Goal: Information Seeking & Learning: Compare options

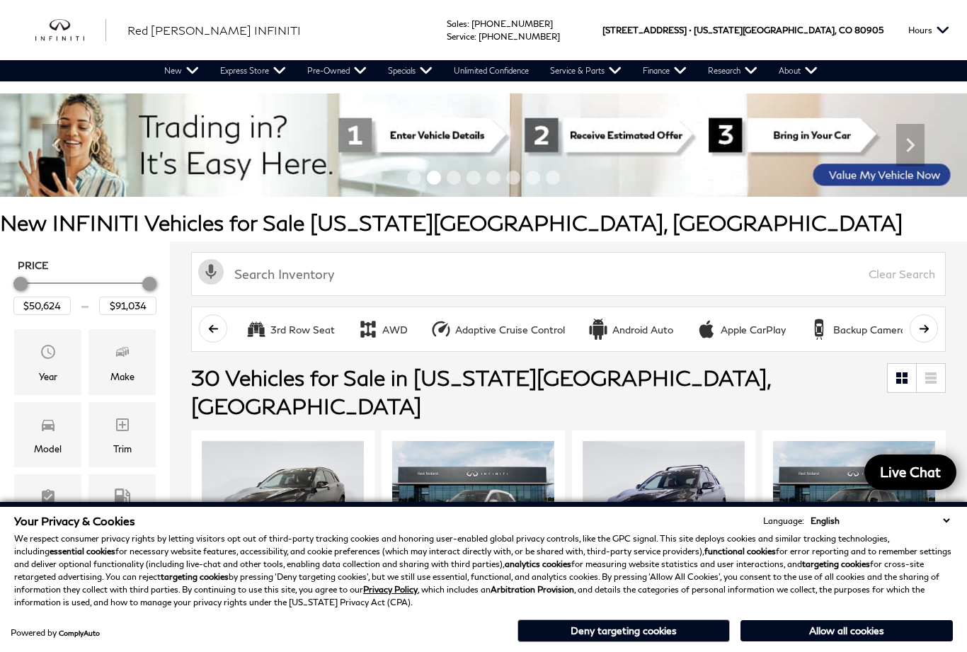
click at [614, 624] on button "Deny targeting cookies" at bounding box center [624, 631] width 212 height 23
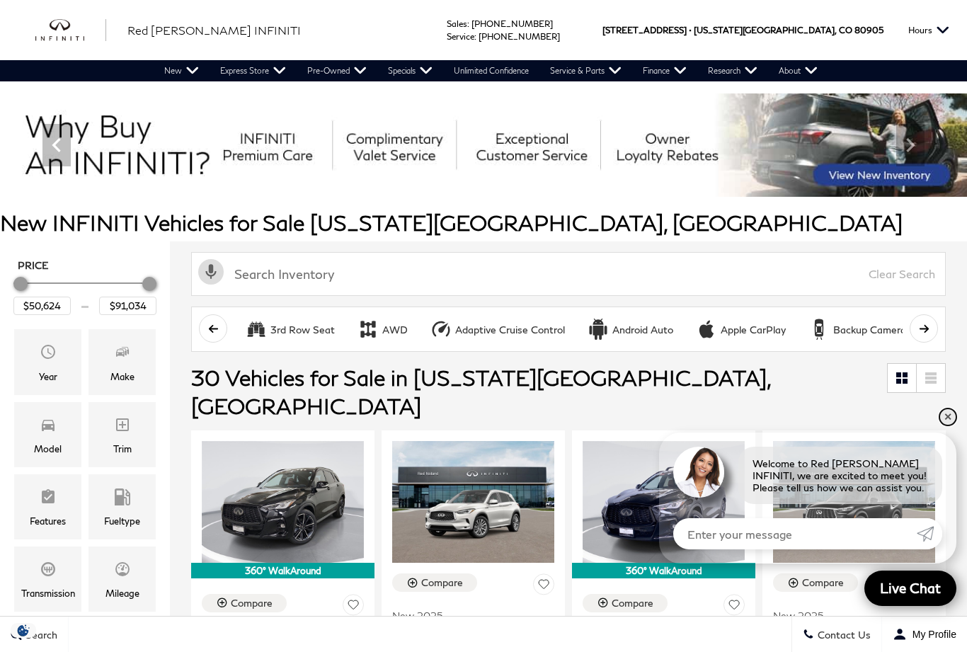
click at [948, 416] on link "✕" at bounding box center [948, 417] width 17 height 17
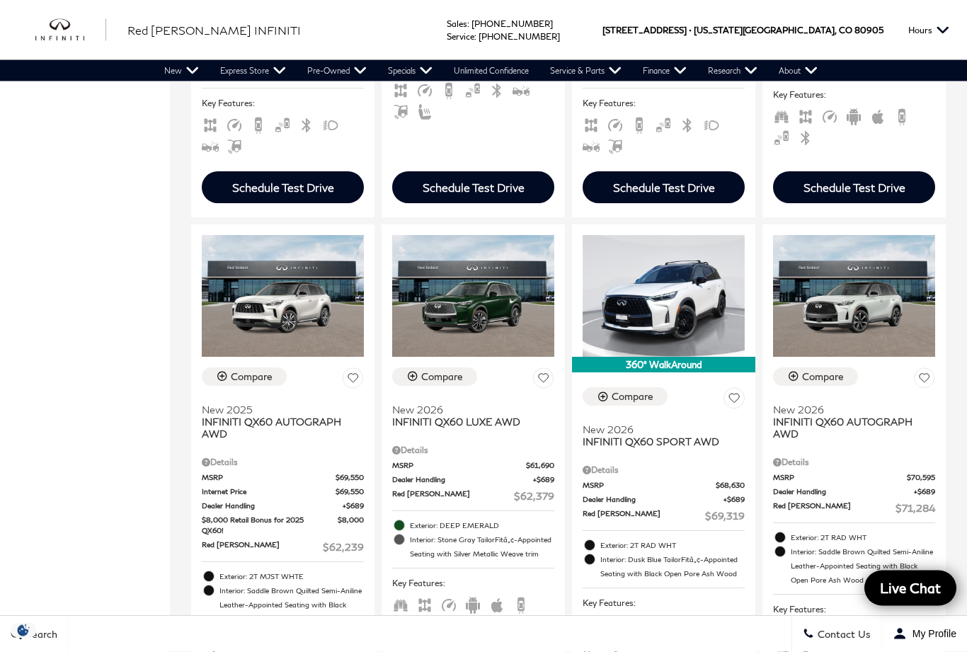
scroll to position [760, 0]
click at [265, 501] on span "Dealer Handling" at bounding box center [272, 506] width 141 height 11
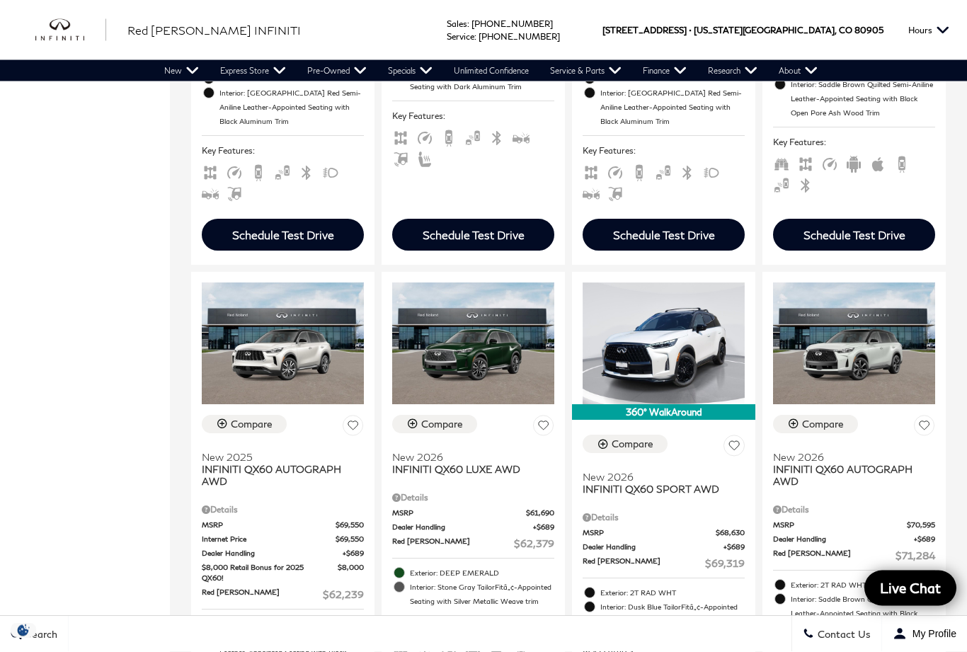
scroll to position [712, 0]
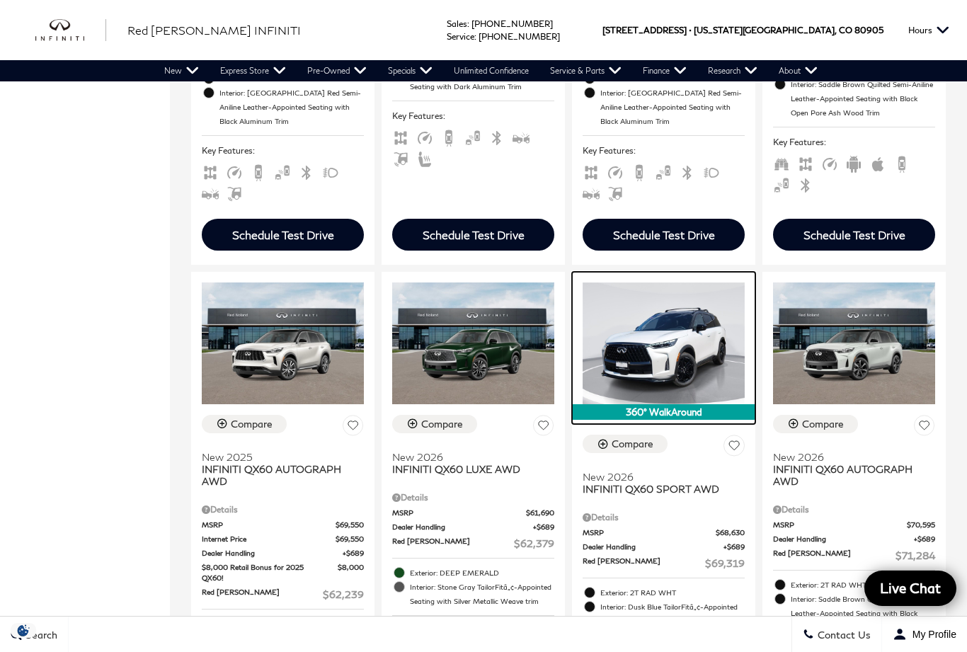
click at [678, 353] on img at bounding box center [664, 344] width 162 height 122
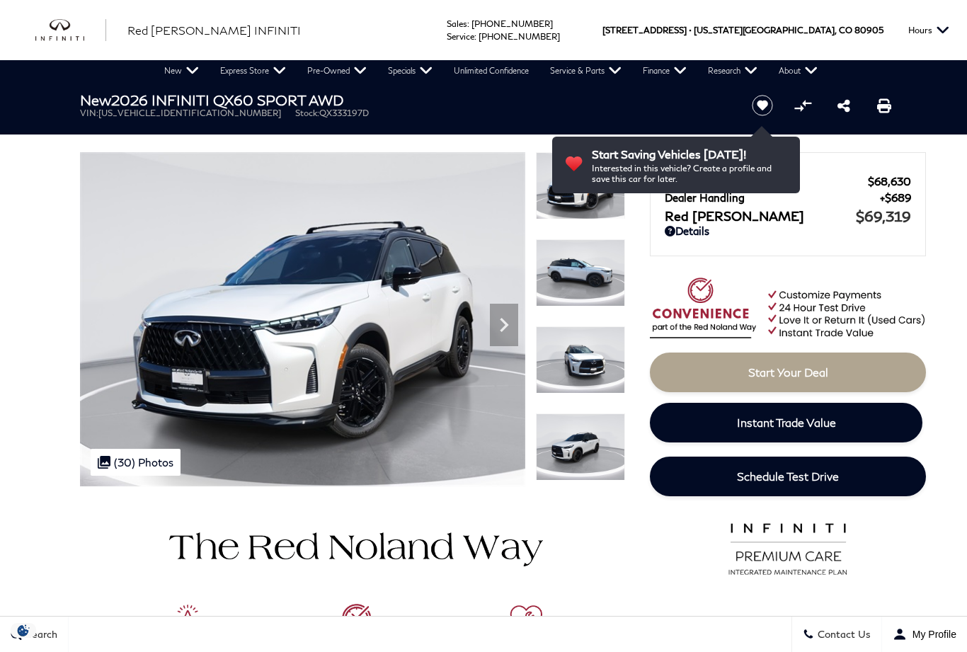
scroll to position [79, 0]
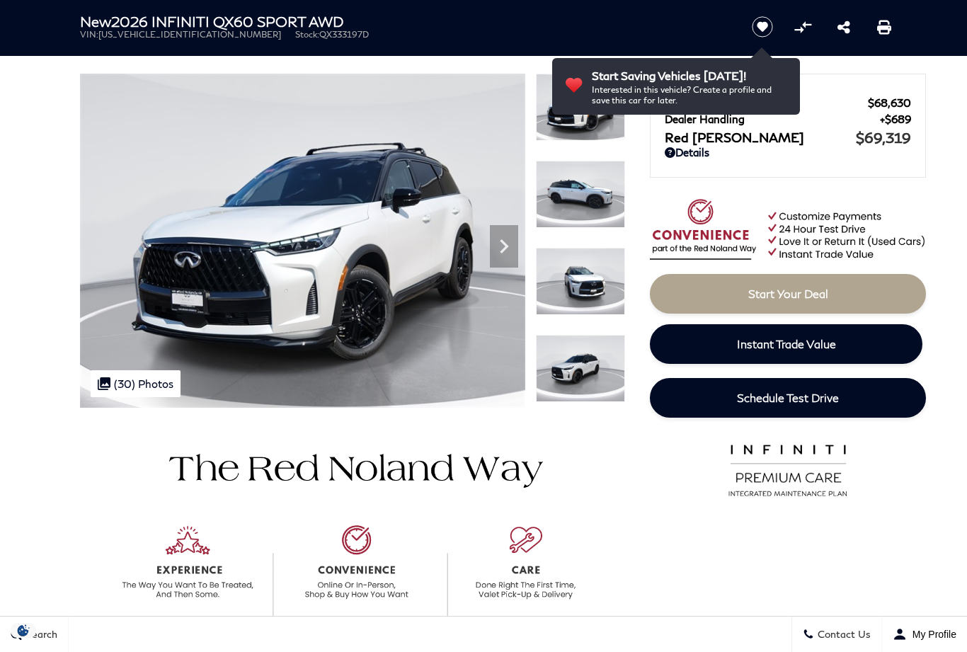
click at [510, 249] on icon "Next" at bounding box center [504, 246] width 28 height 28
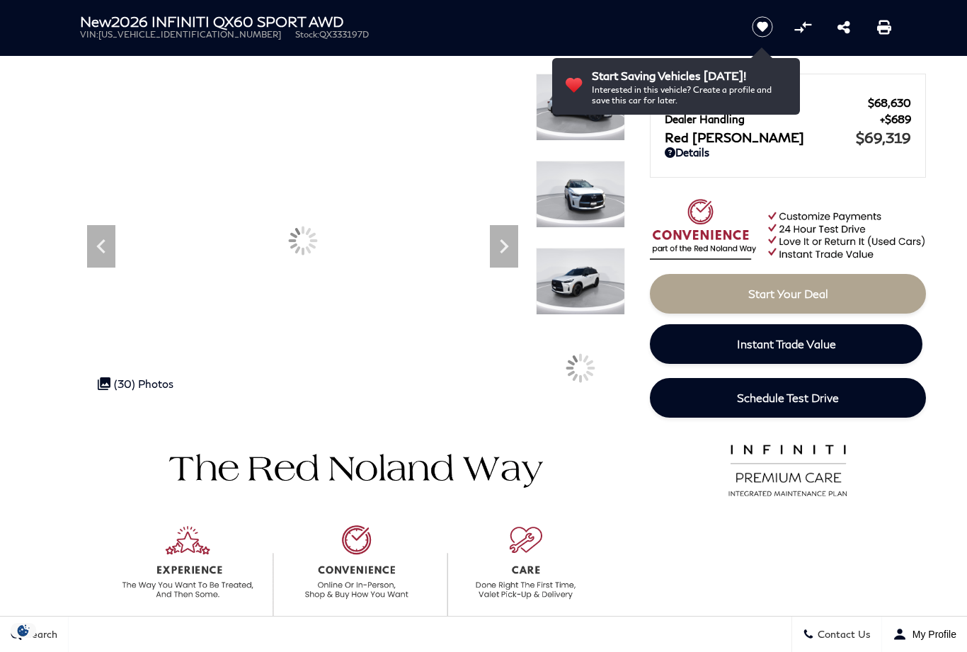
scroll to position [0, 0]
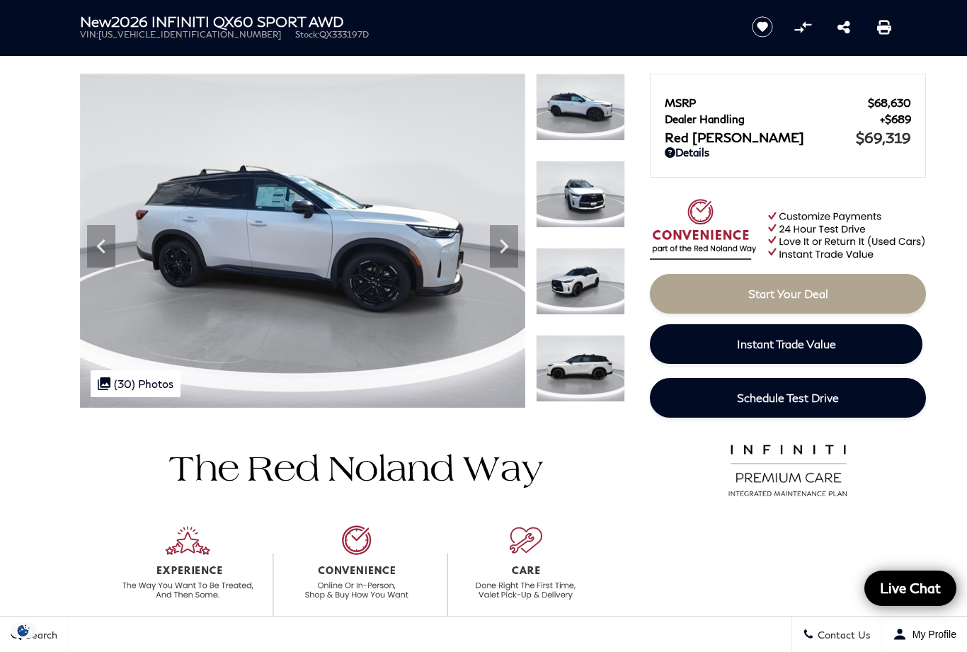
click at [156, 382] on div ".cls-1, .cls-3 { fill: #c50033; } .cls-1 { clip-rule: evenodd; } .cls-2 { clip-…" at bounding box center [136, 383] width 90 height 27
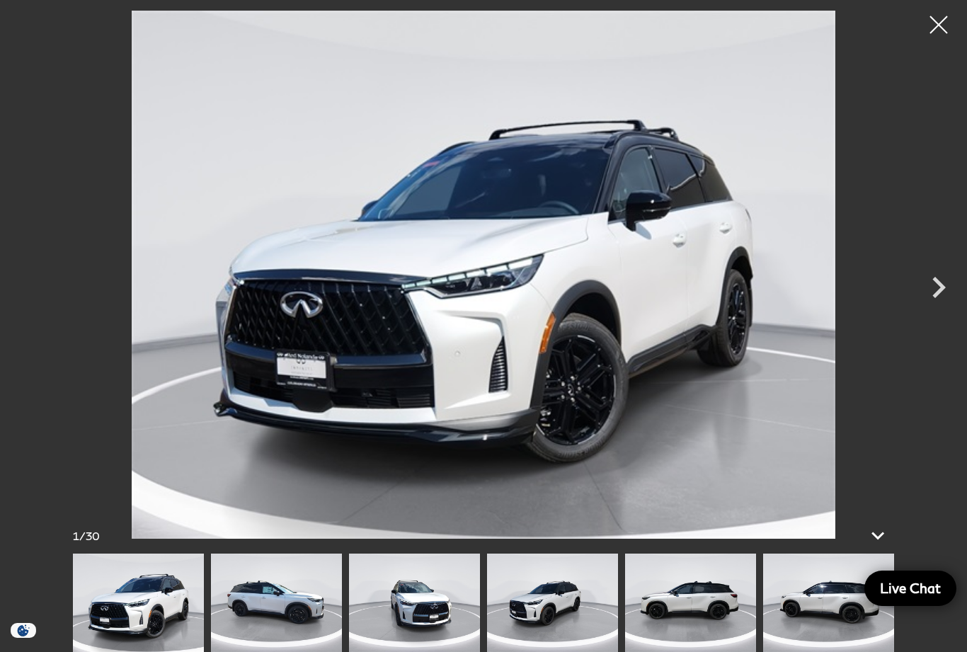
click at [941, 290] on icon "Next" at bounding box center [938, 287] width 13 height 21
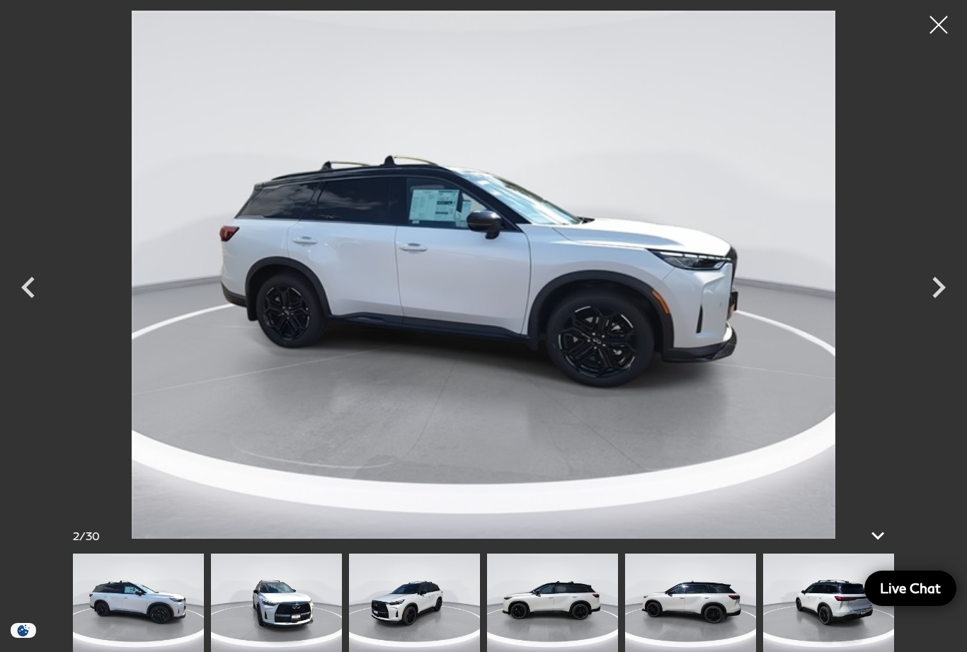
click at [955, 302] on icon "Next" at bounding box center [939, 287] width 42 height 42
click at [943, 285] on icon "Next" at bounding box center [938, 287] width 13 height 21
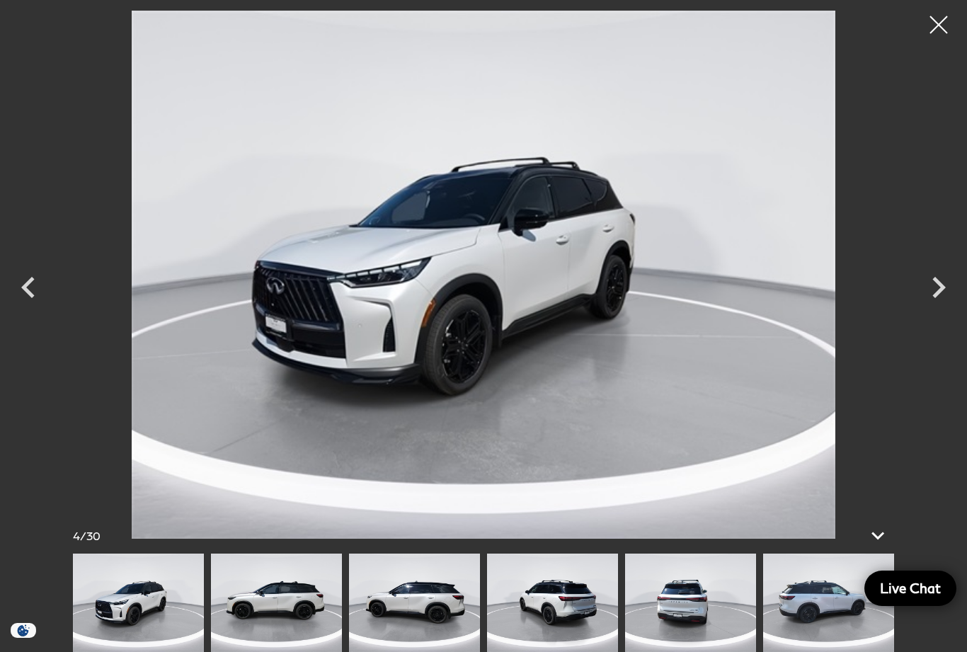
click at [935, 292] on icon "Next" at bounding box center [939, 287] width 42 height 42
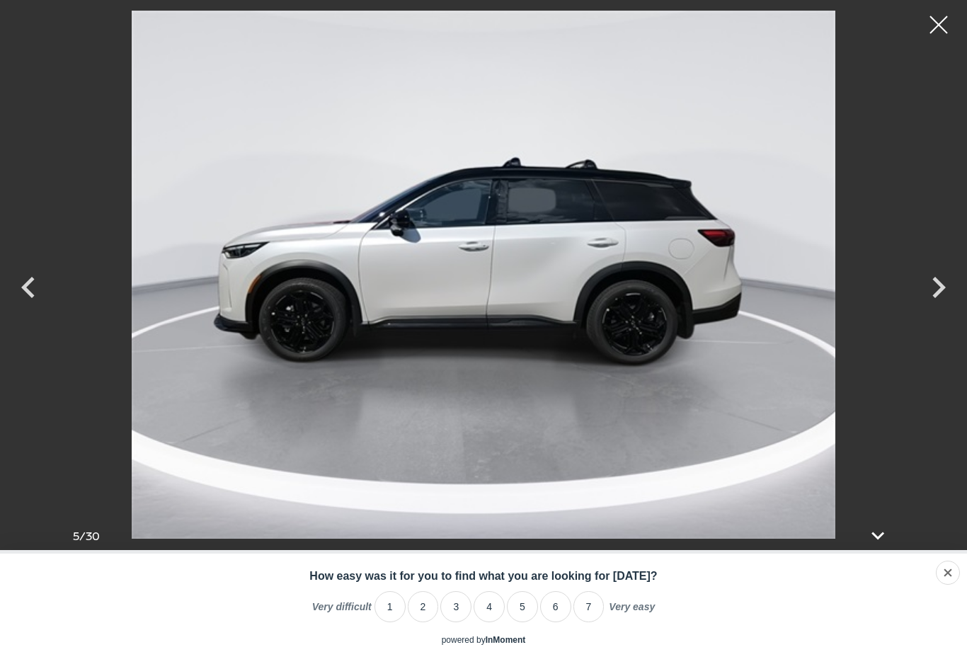
click at [938, 286] on icon "Next" at bounding box center [939, 287] width 42 height 42
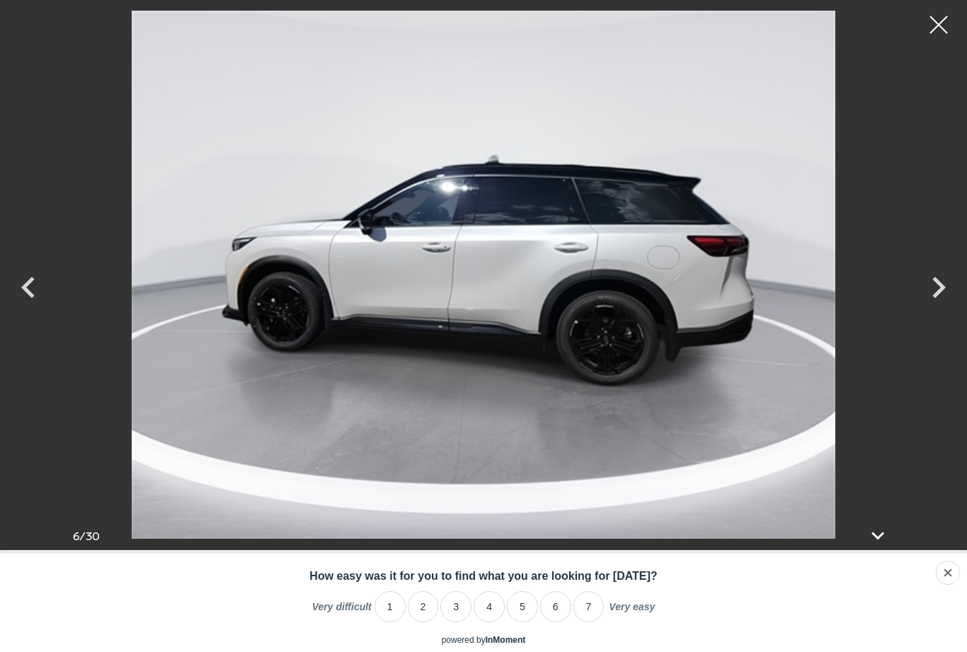
click at [937, 287] on icon "Next" at bounding box center [939, 287] width 42 height 42
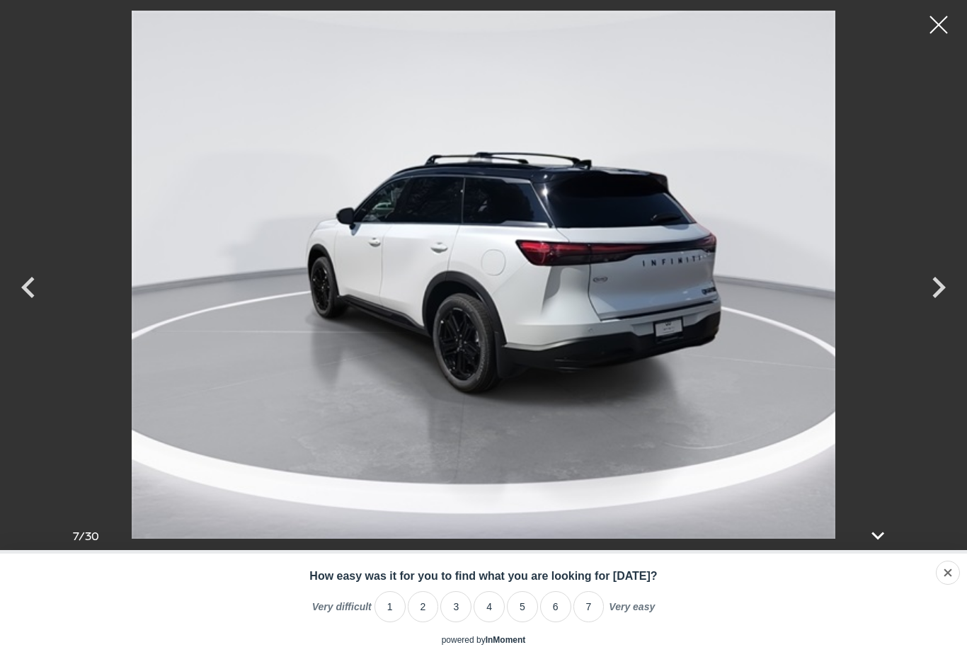
click at [936, 290] on icon "Next" at bounding box center [939, 287] width 42 height 42
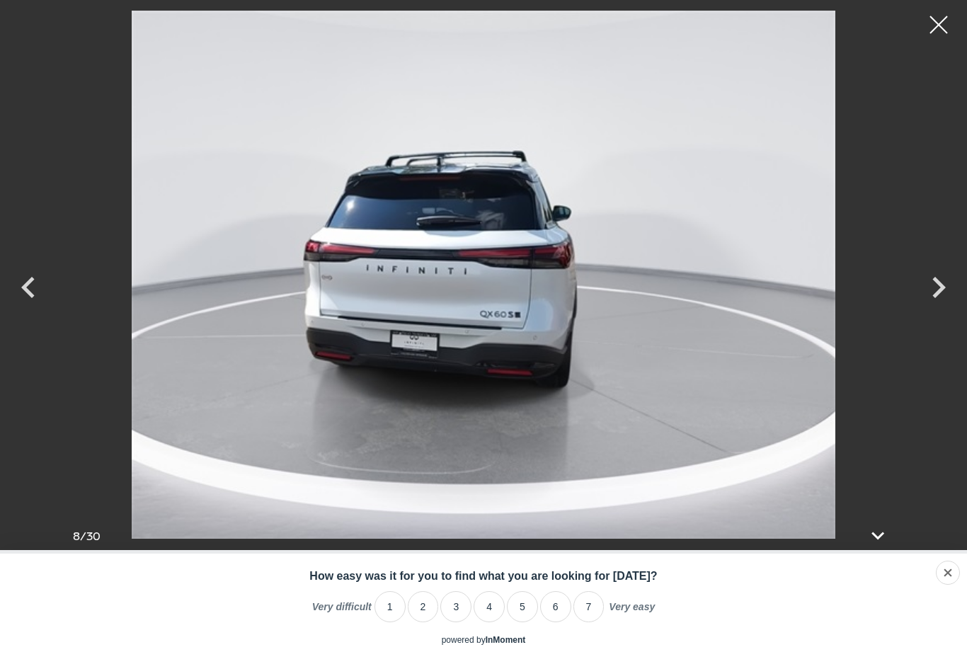
click at [938, 294] on icon "Next" at bounding box center [938, 287] width 13 height 21
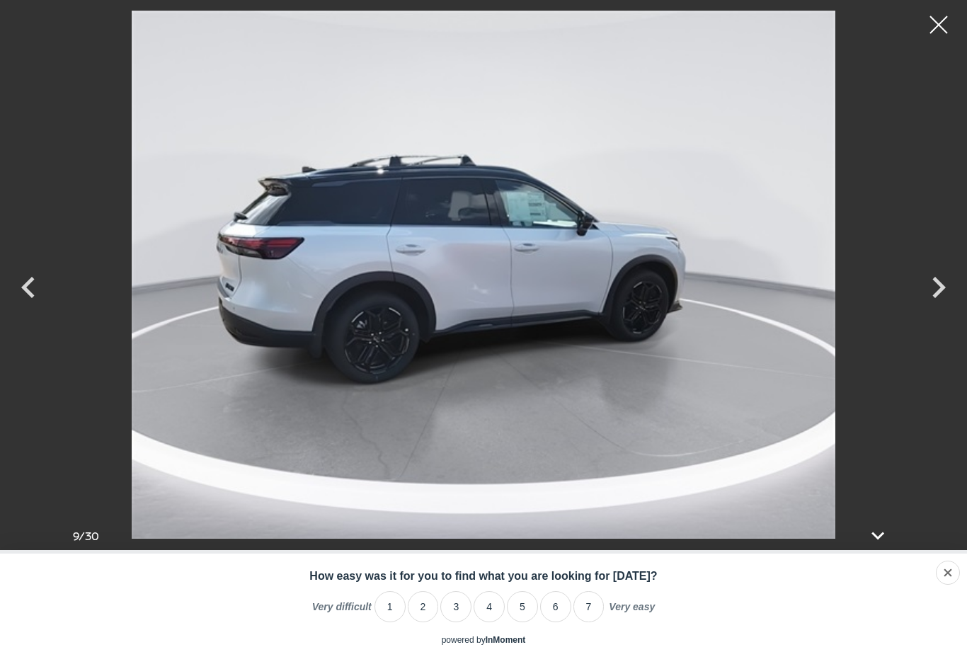
click at [942, 294] on icon "Next" at bounding box center [939, 287] width 42 height 42
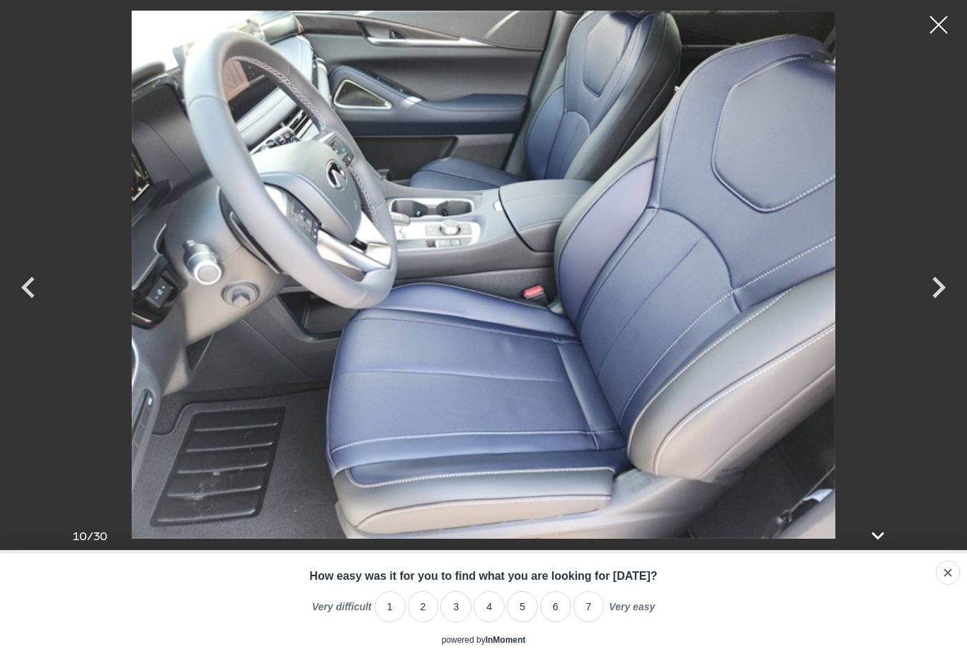
click at [938, 29] on div at bounding box center [938, 24] width 35 height 35
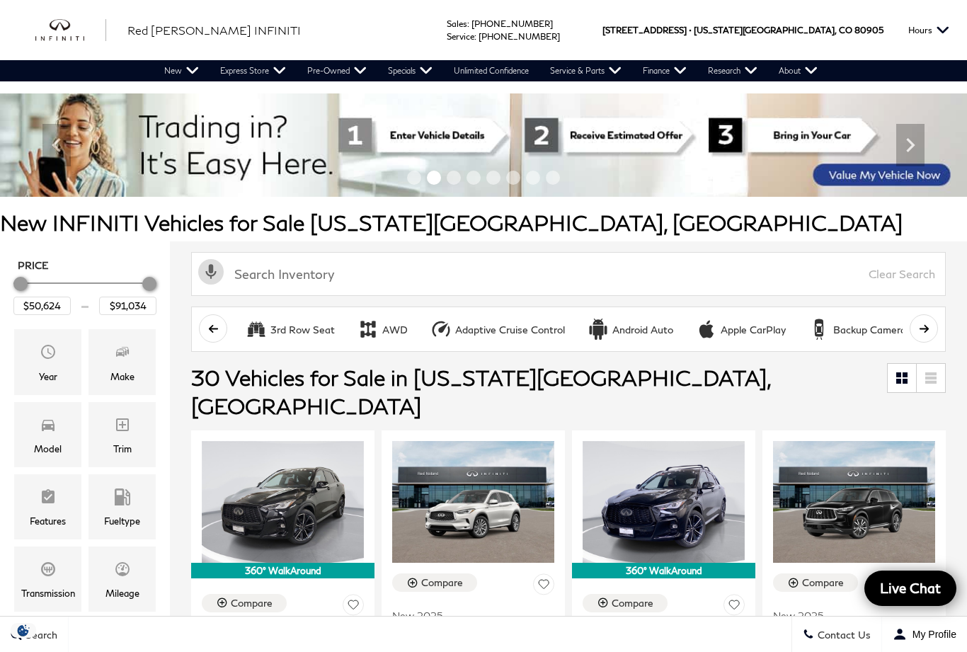
scroll to position [758, 0]
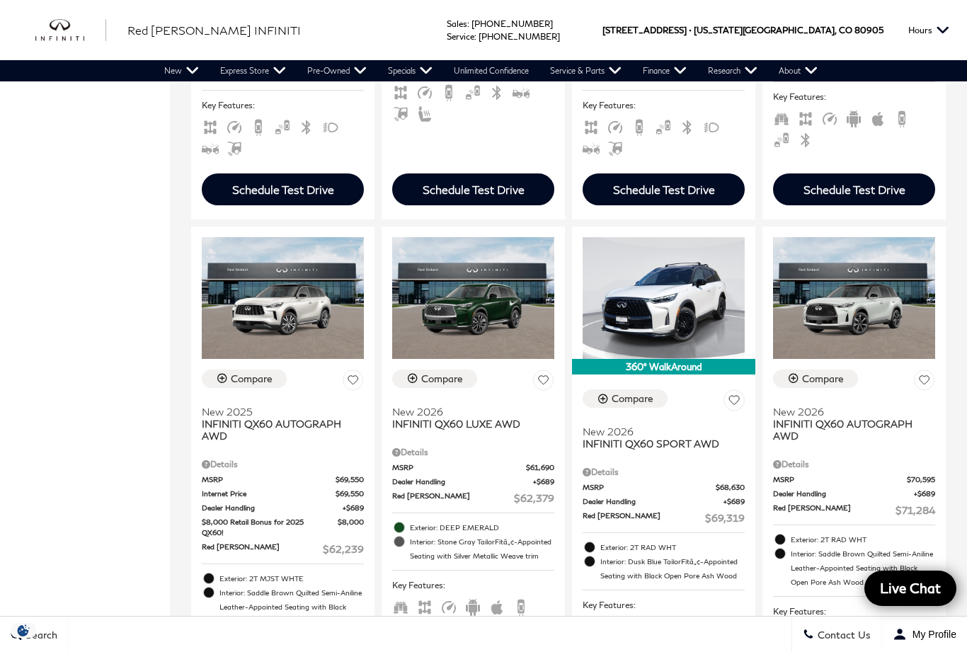
click at [840, 418] on span "INFINITI QX60 AUTOGRAPH AWD" at bounding box center [849, 430] width 152 height 24
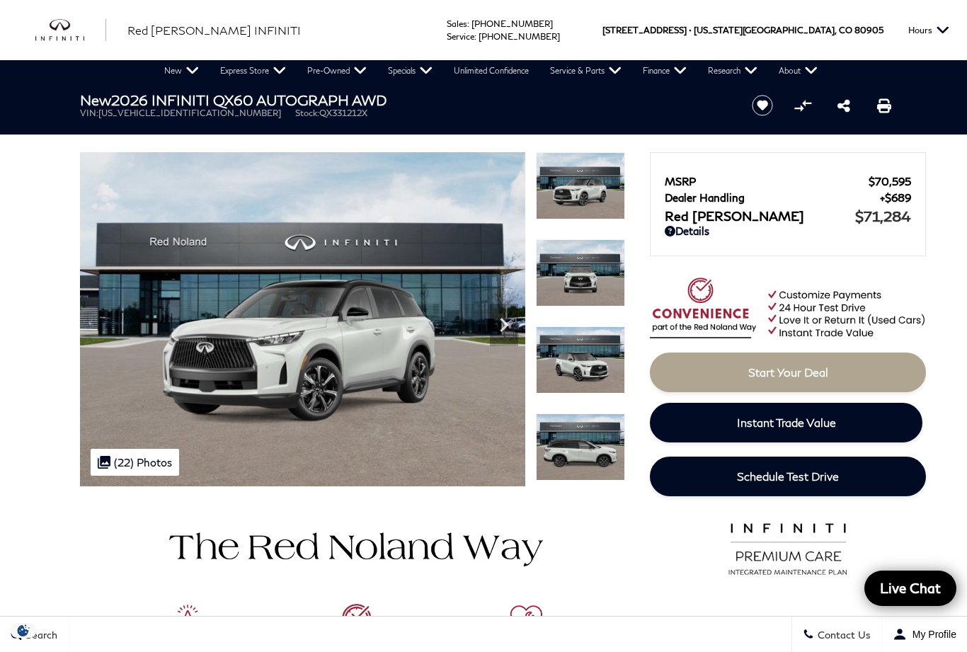
click at [145, 465] on div ".cls-1, .cls-3 { fill: #c50033; } .cls-1 { clip-rule: evenodd; } .cls-2 { clip-…" at bounding box center [135, 462] width 89 height 27
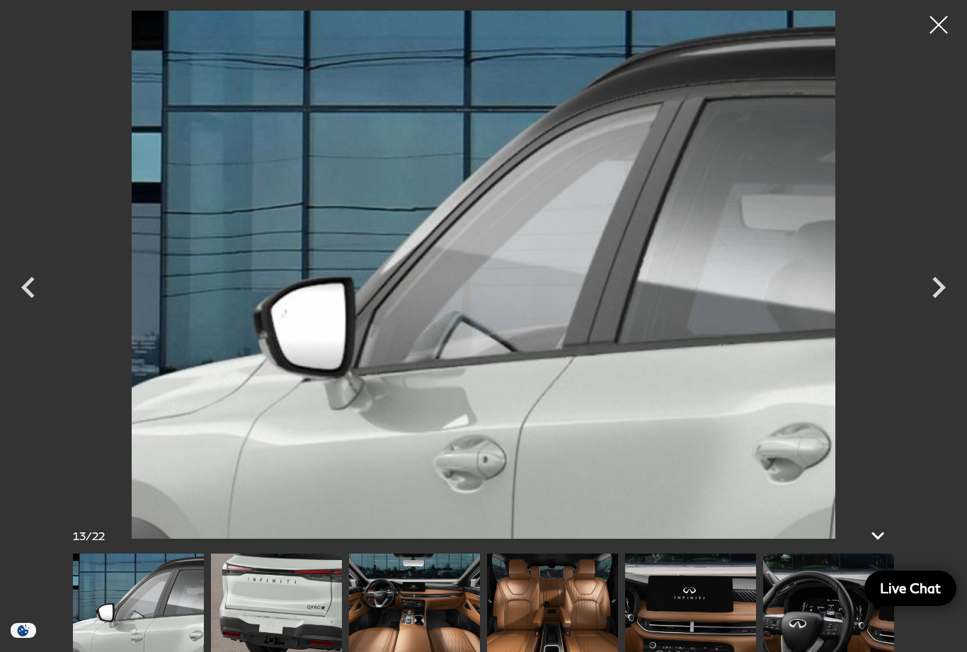
click at [943, 28] on div at bounding box center [938, 24] width 35 height 35
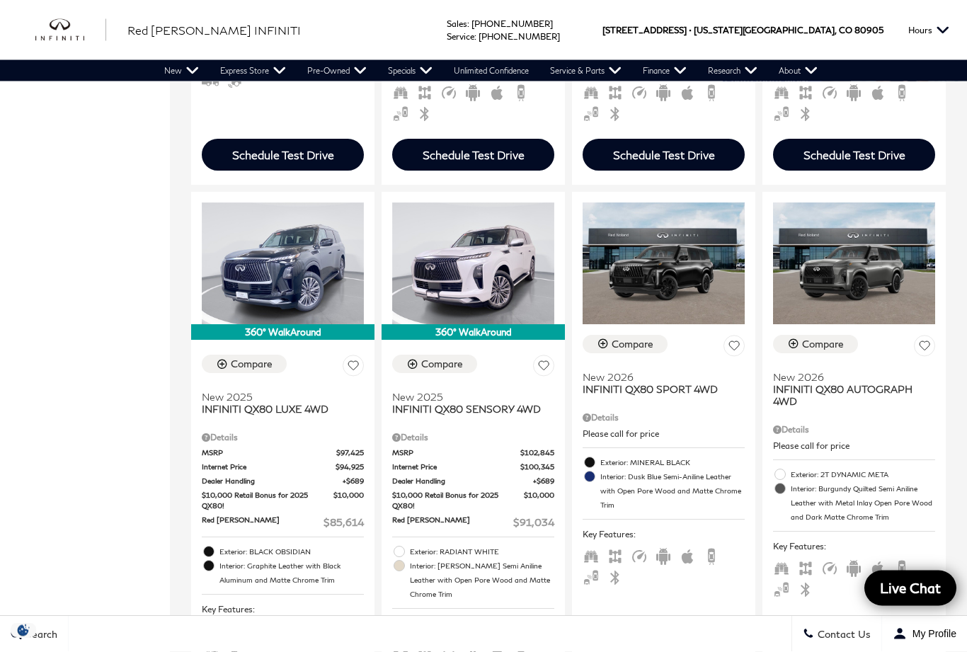
scroll to position [1877, 0]
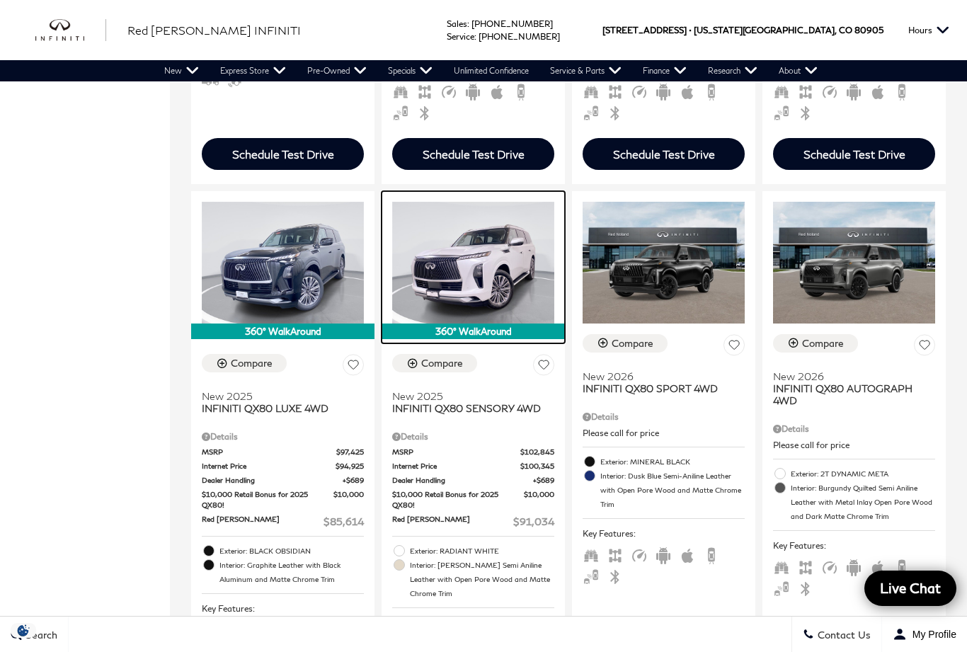
click at [498, 249] on img at bounding box center [473, 263] width 162 height 122
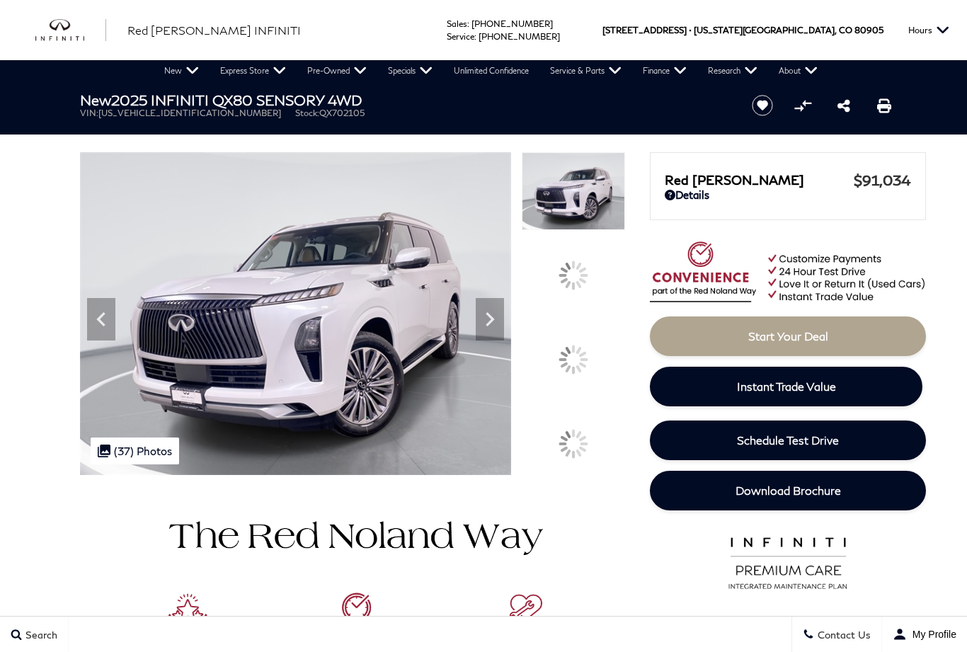
click at [154, 464] on div ".cls-1, .cls-3 { fill: #c50033; } .cls-1 { clip-rule: evenodd; } .cls-2 { clip-…" at bounding box center [135, 451] width 89 height 27
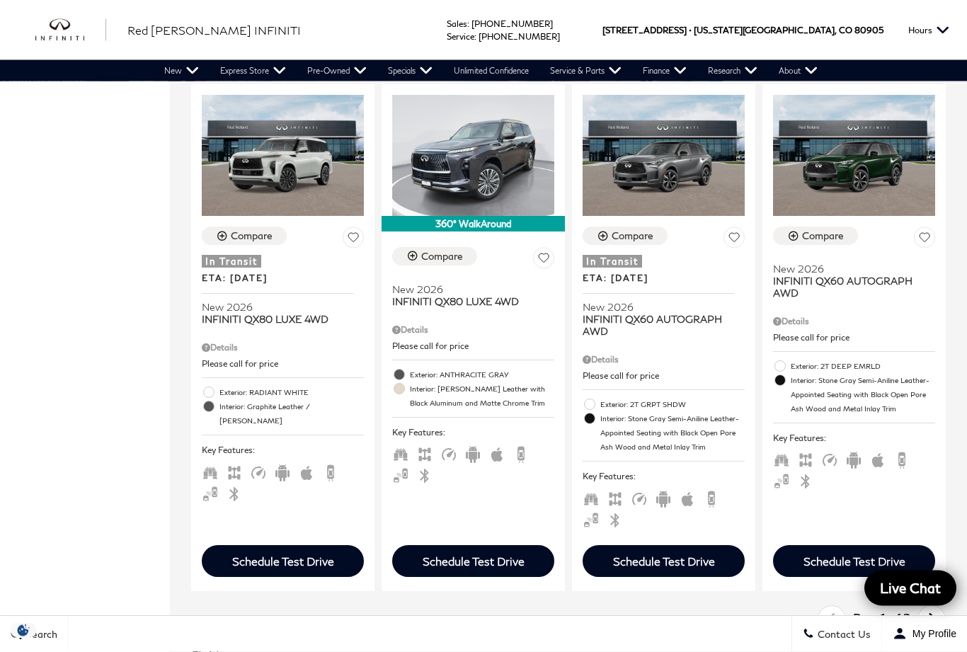
scroll to position [2538, 0]
